Goal: Information Seeking & Learning: Learn about a topic

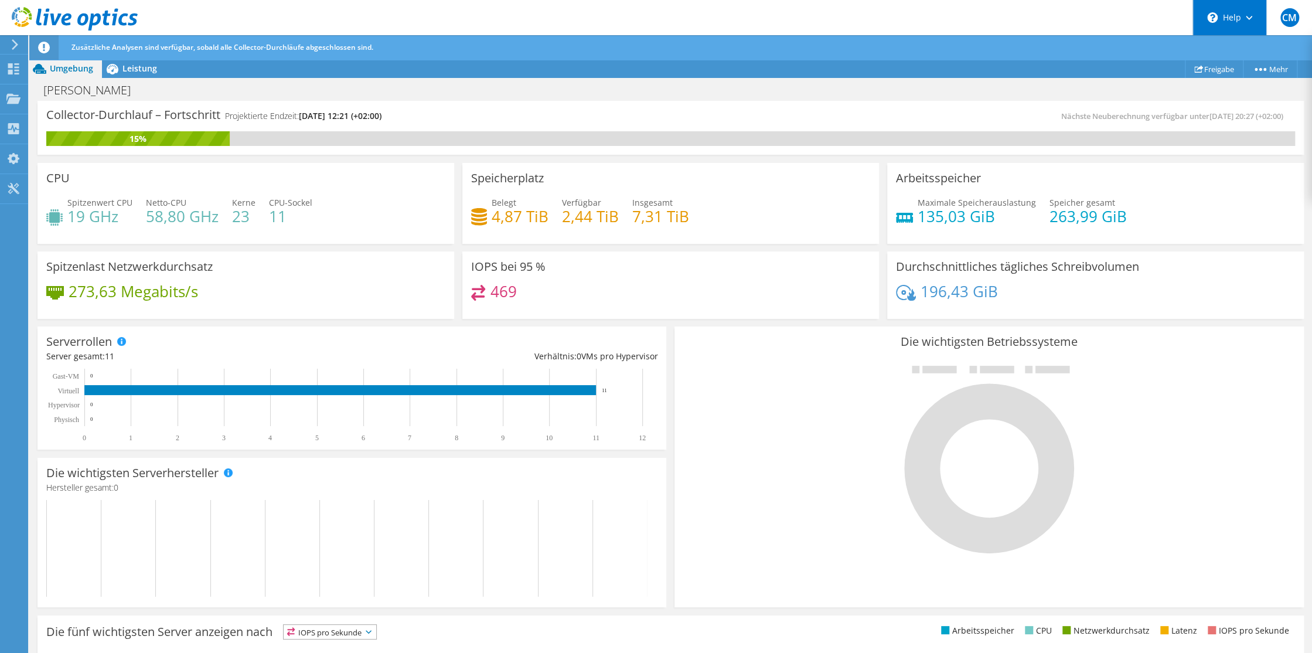
click at [1248, 22] on div "\n Help" at bounding box center [1230, 17] width 74 height 35
click at [127, 72] on span "Leistung" at bounding box center [140, 68] width 35 height 11
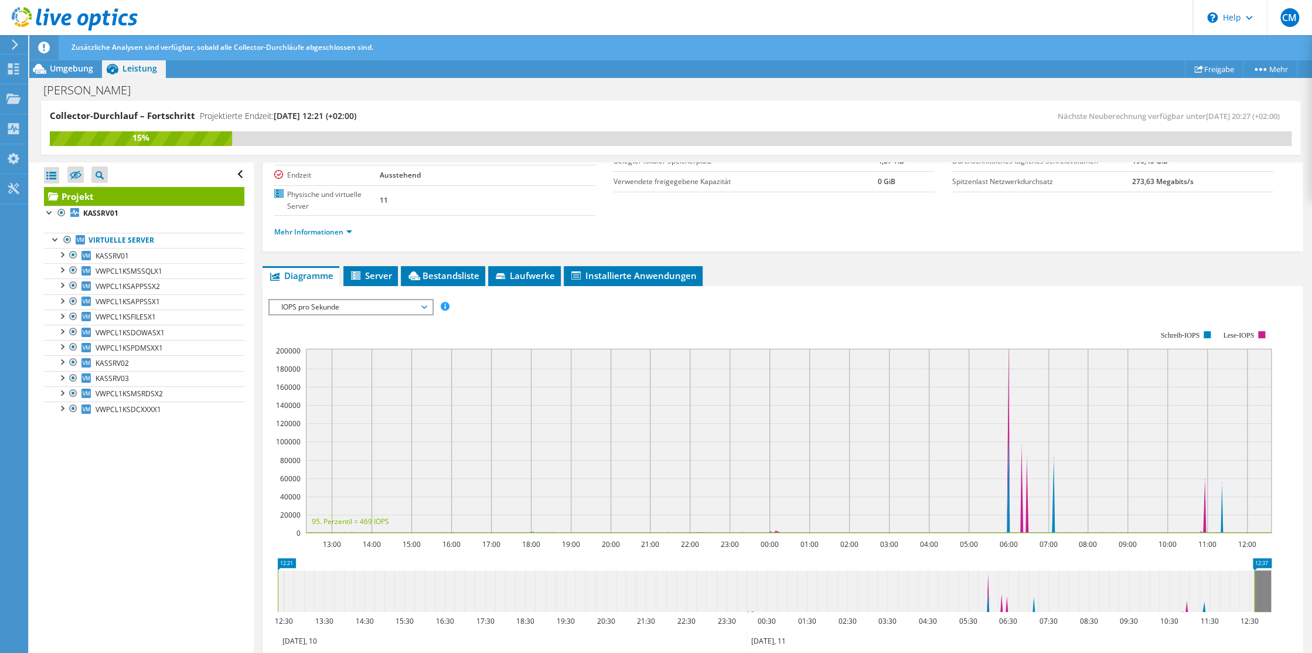
scroll to position [176, 0]
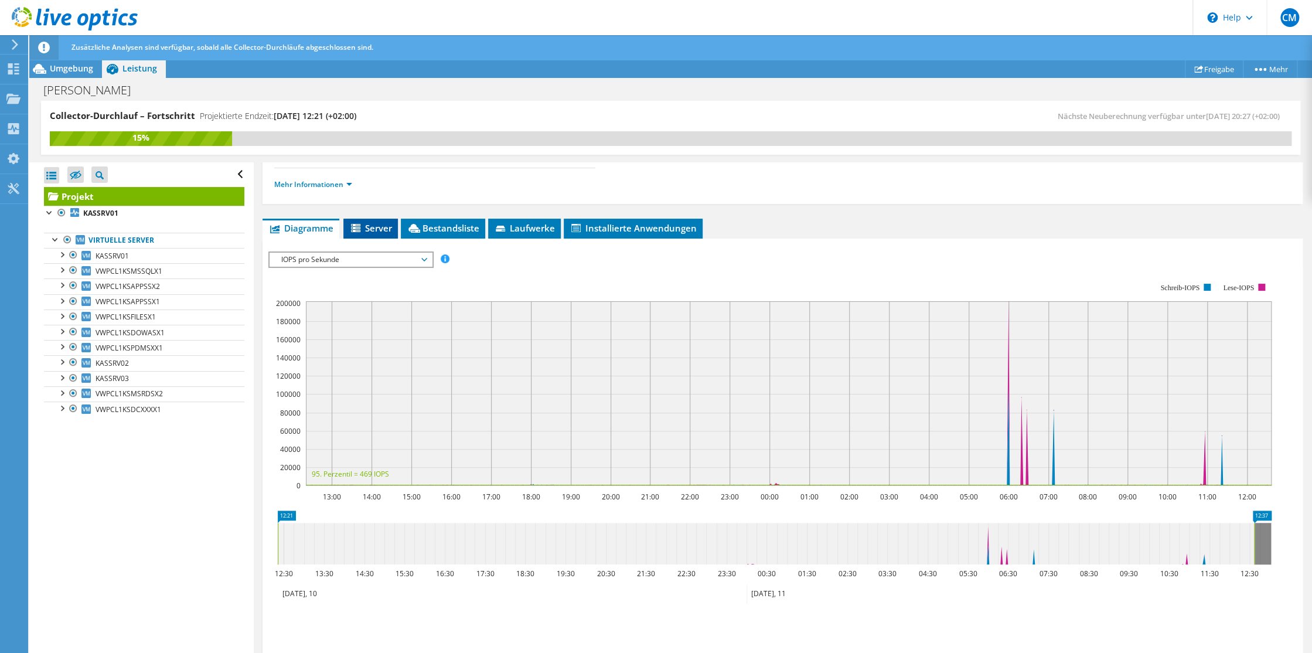
click at [368, 223] on span "Server" at bounding box center [370, 228] width 43 height 12
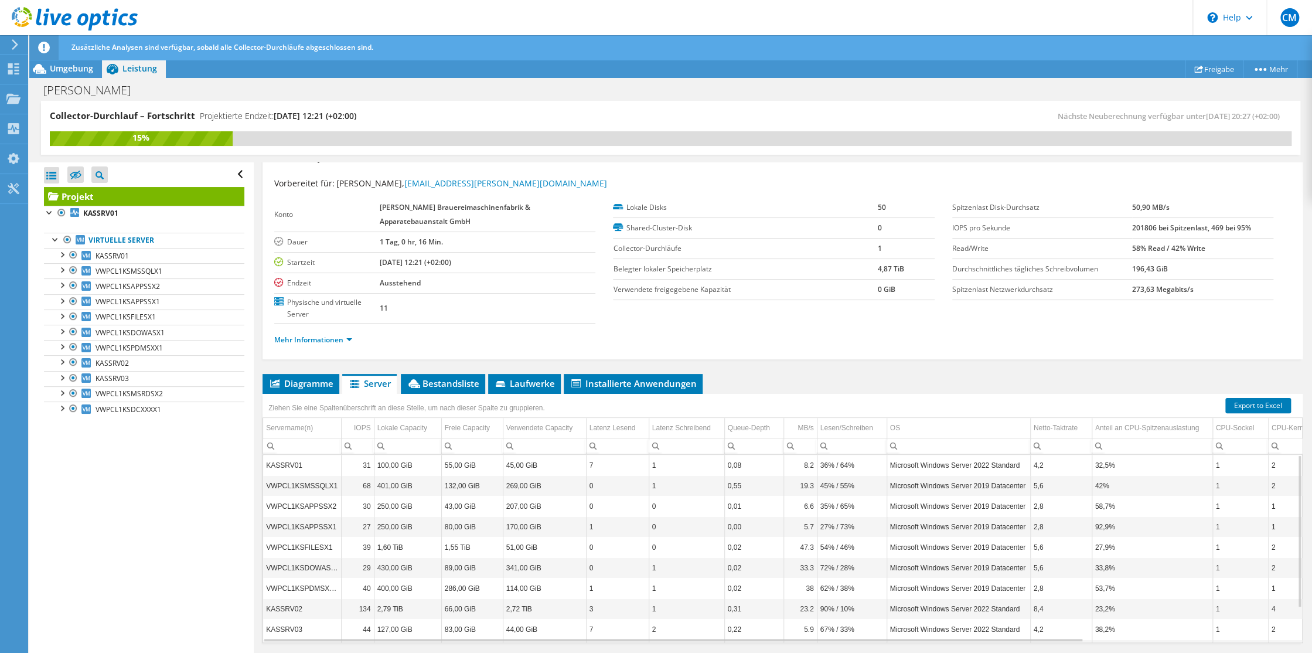
scroll to position [0, 0]
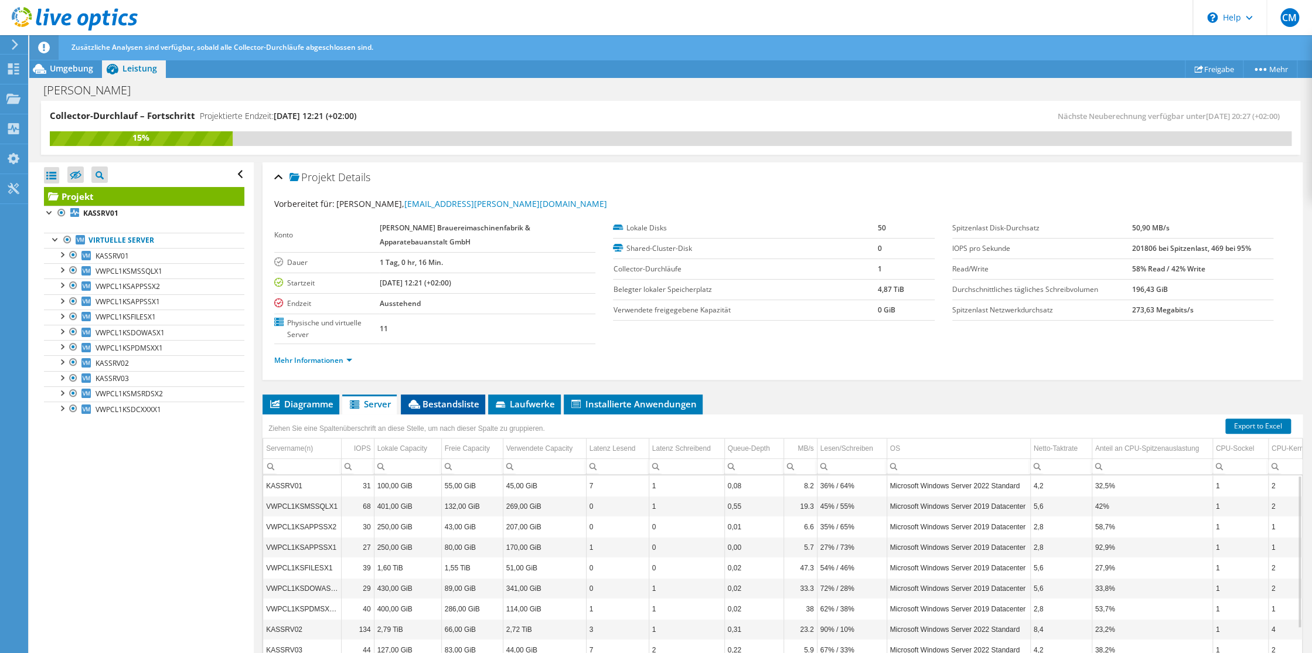
click at [451, 401] on span "Bestandsliste" at bounding box center [443, 404] width 73 height 12
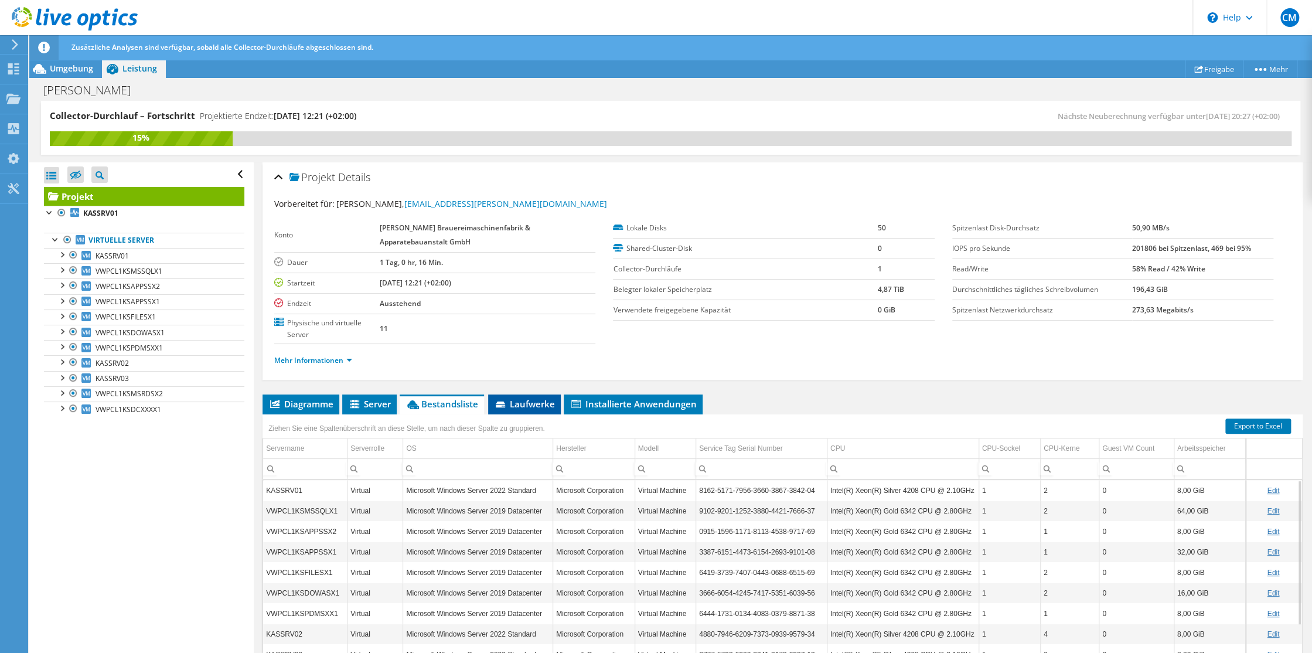
click at [525, 399] on span "Laufwerke" at bounding box center [524, 404] width 61 height 12
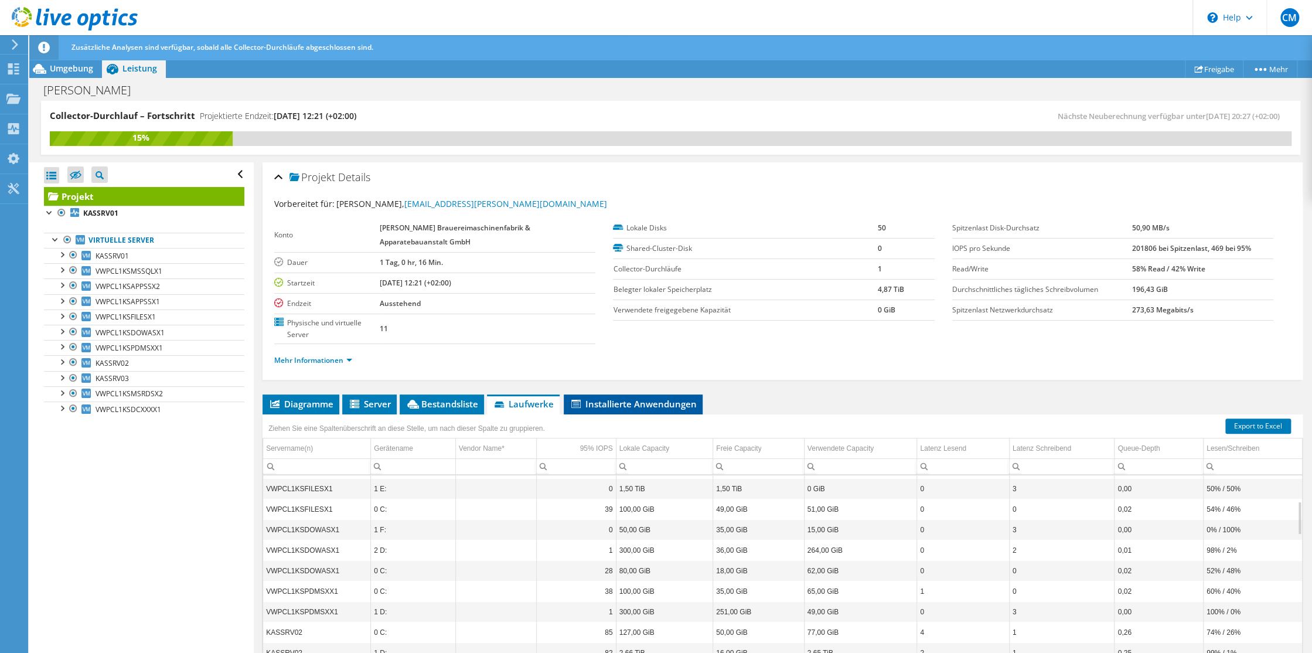
click at [613, 403] on span "Installierte Anwendungen" at bounding box center [633, 404] width 127 height 12
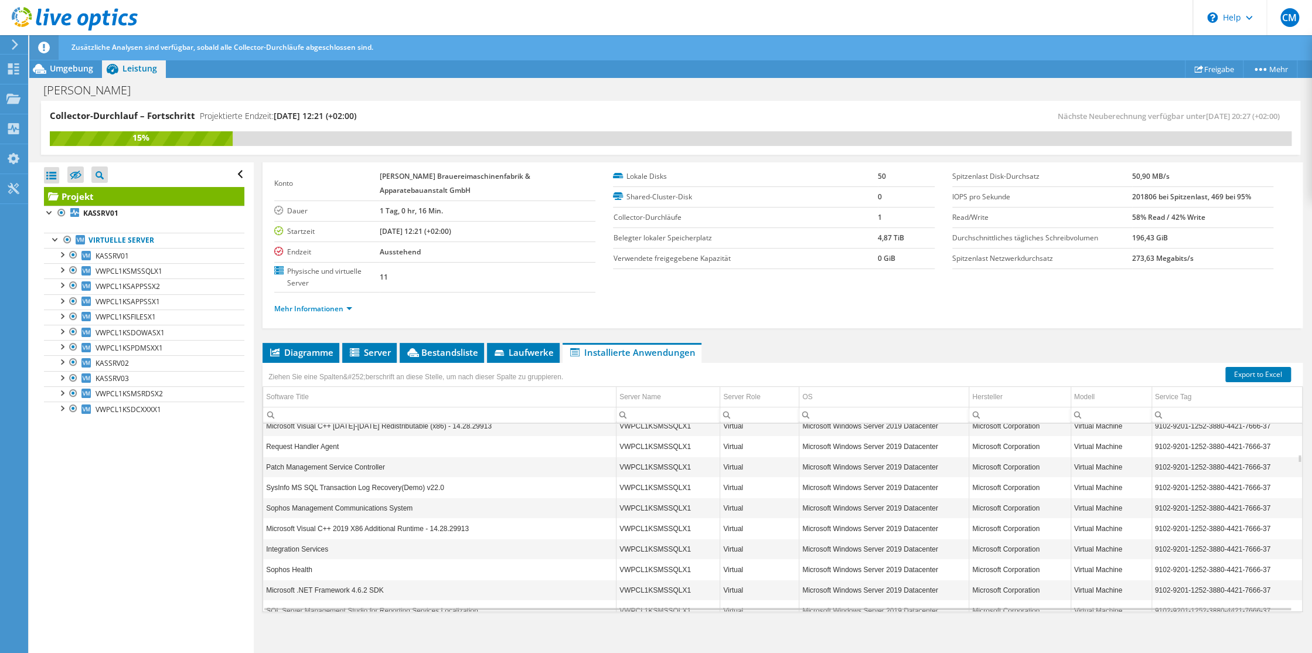
scroll to position [2110, 0]
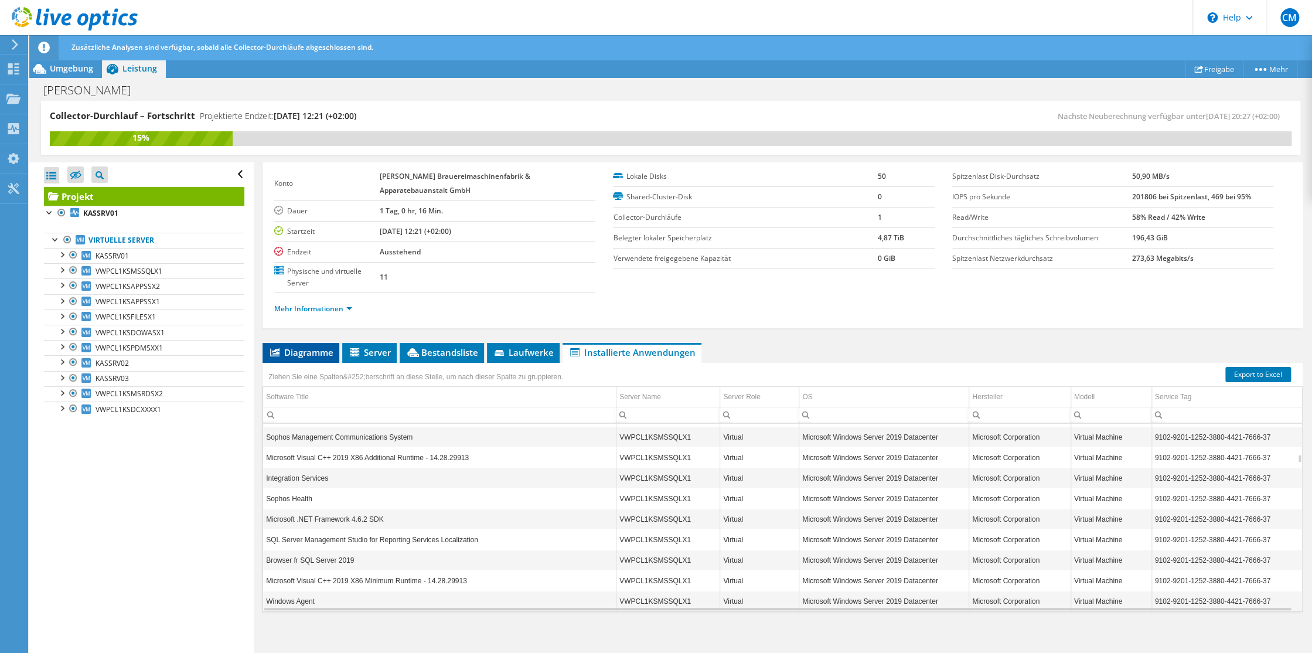
click at [298, 353] on span "Diagramme" at bounding box center [300, 352] width 65 height 12
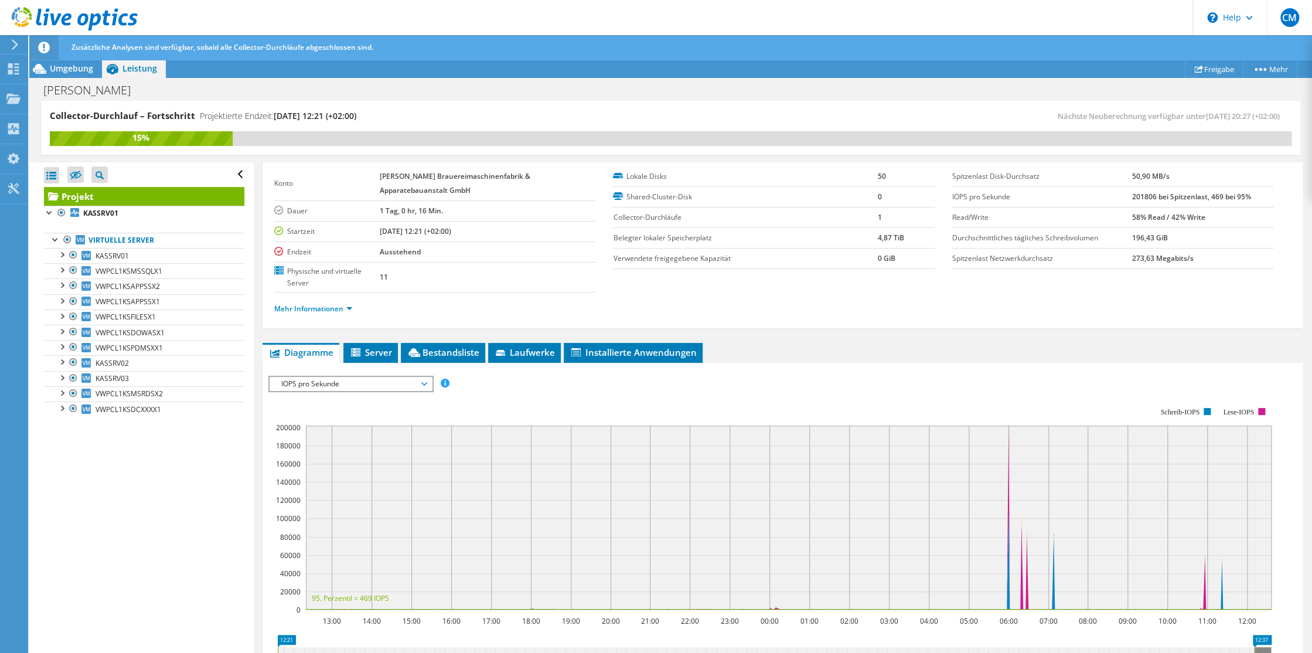
click at [425, 381] on span "IOPS pro Sekunde" at bounding box center [350, 384] width 151 height 14
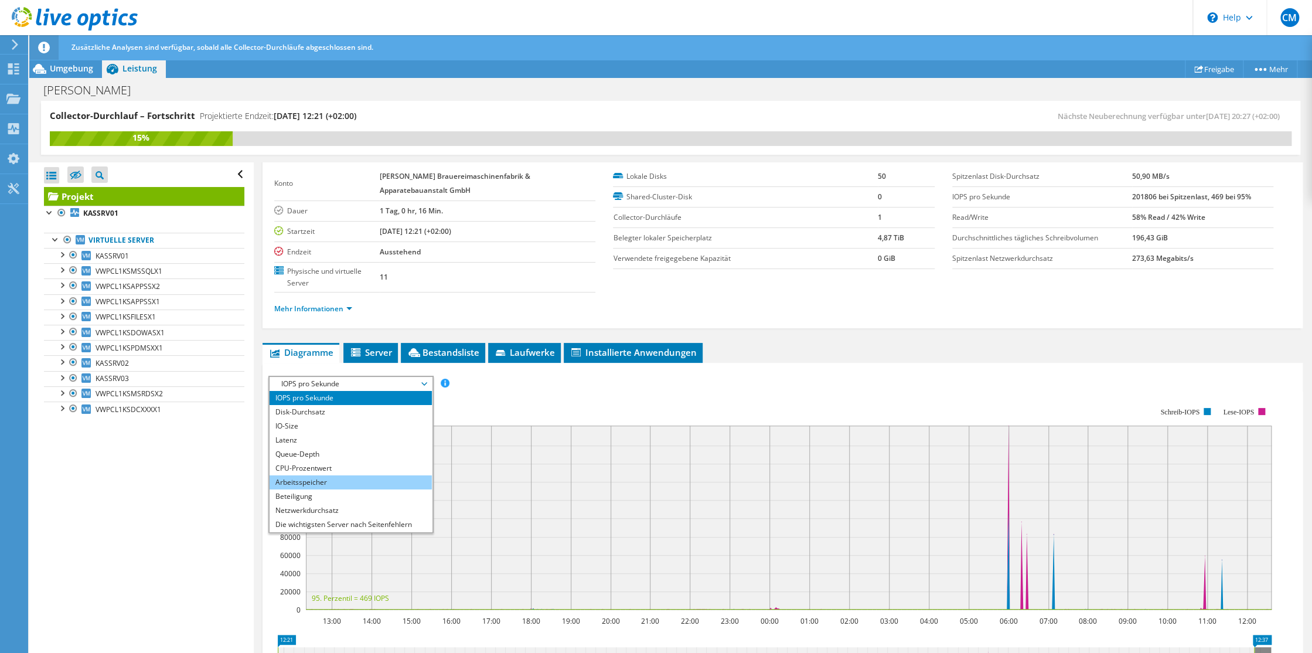
click at [321, 483] on li "Arbeitsspeicher" at bounding box center [351, 482] width 162 height 14
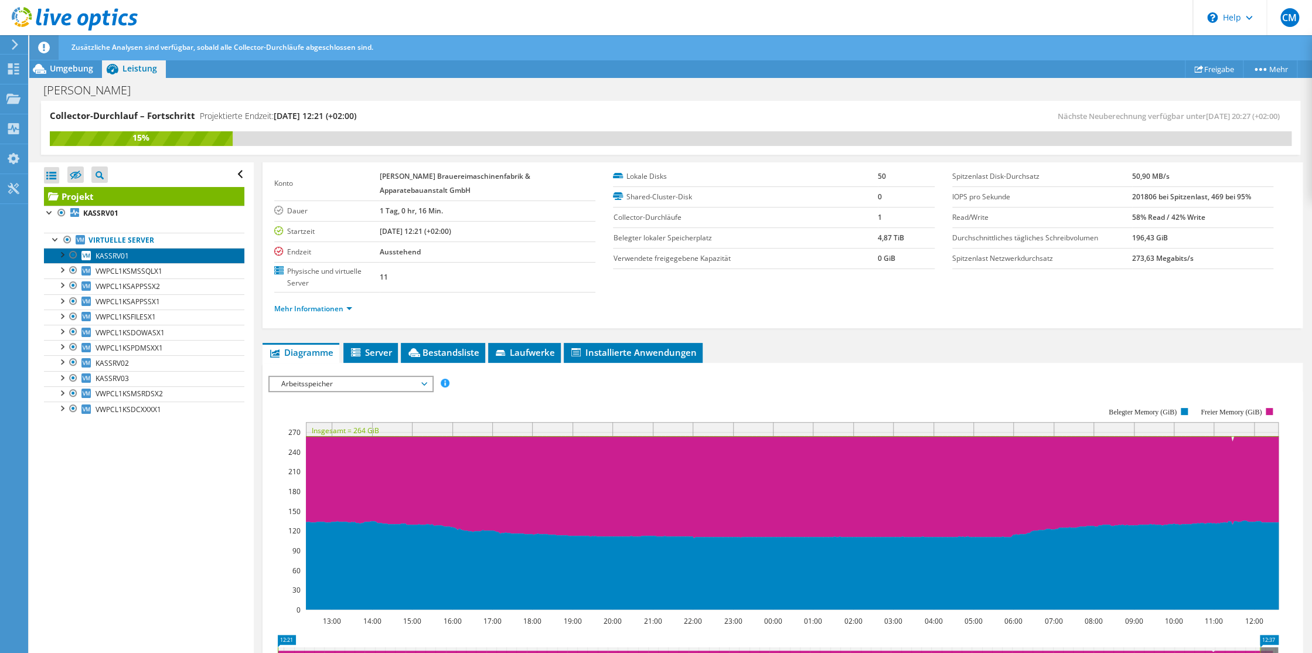
click at [110, 256] on span "KASSRV01" at bounding box center [112, 256] width 33 height 10
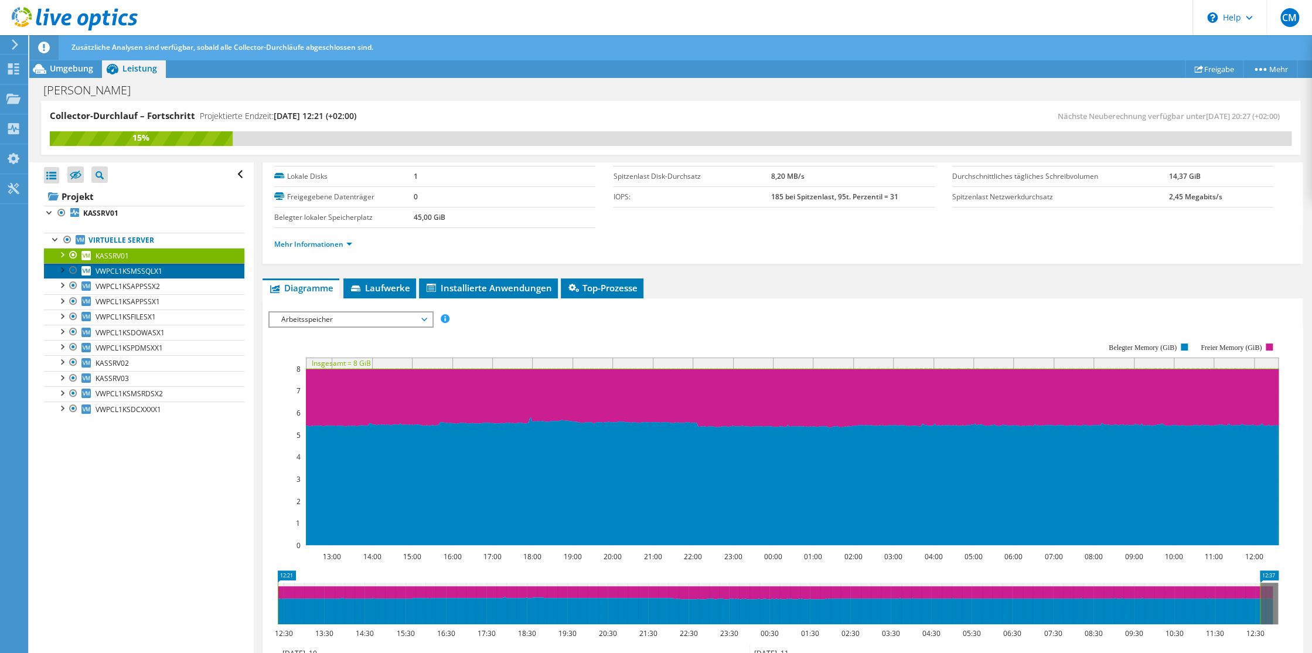
click at [110, 273] on span "VWPCL1KSMSSQLX1" at bounding box center [129, 271] width 67 height 10
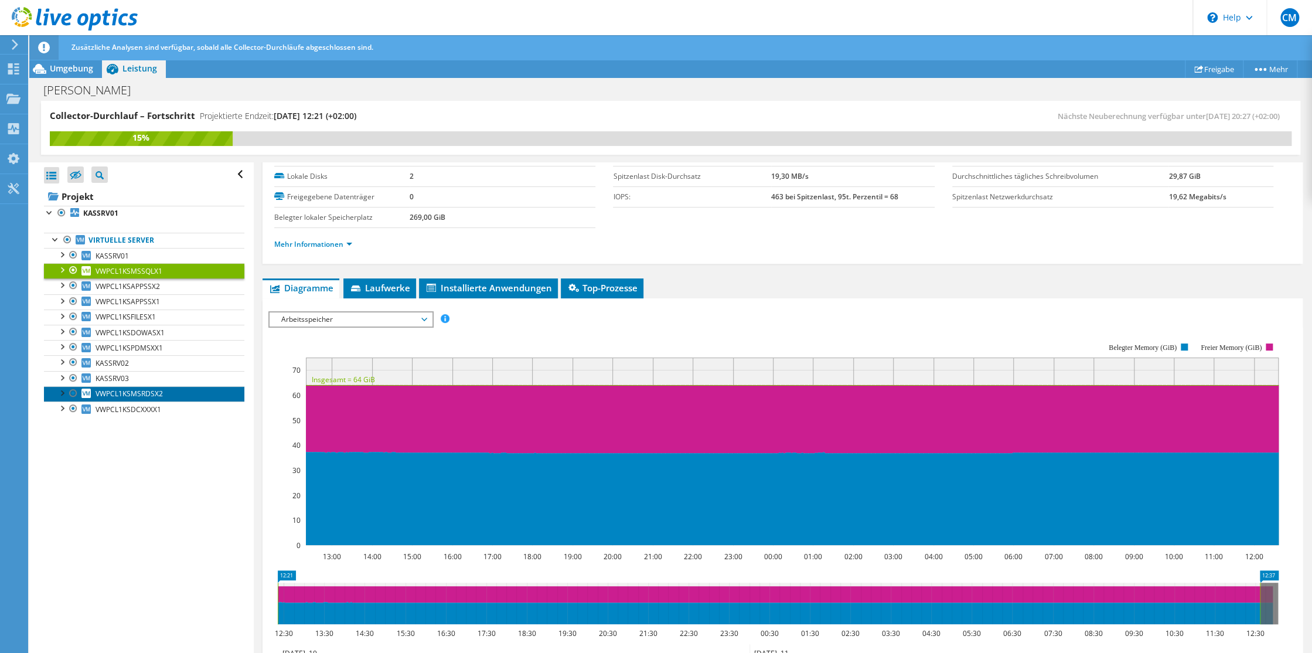
click at [148, 392] on span "VWPCL1KSMSRDSX2" at bounding box center [129, 394] width 67 height 10
